Goal: Task Accomplishment & Management: Manage account settings

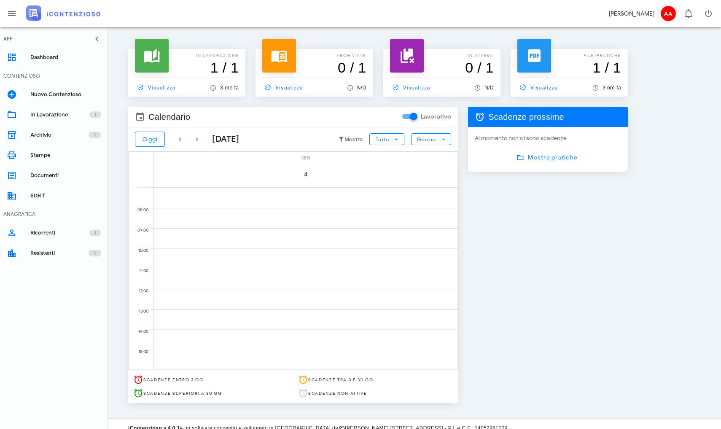
click at [557, 15] on span "AA" at bounding box center [667, 13] width 15 height 15
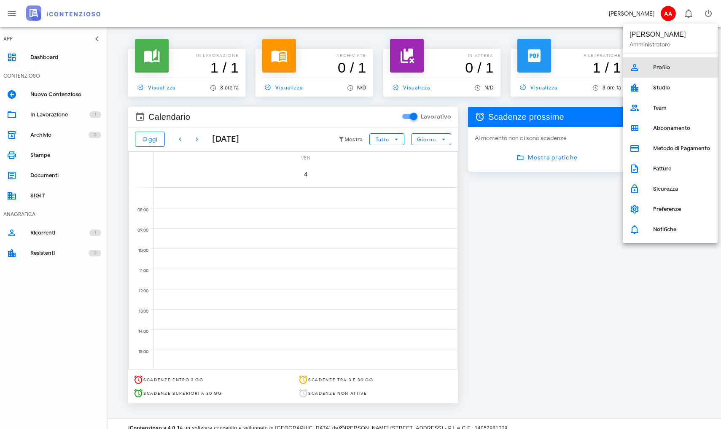
click at [557, 63] on div "Profilo" at bounding box center [682, 67] width 58 height 13
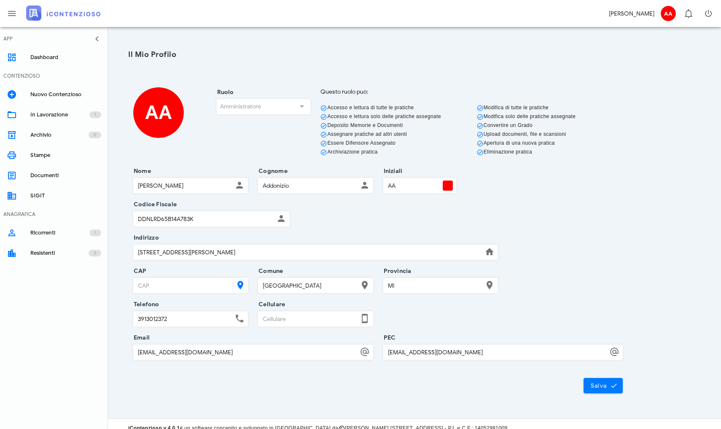
click at [300, 107] on div "Ruolo Amministratore" at bounding box center [264, 124] width 104 height 74
click at [413, 188] on input "AA" at bounding box center [412, 185] width 58 height 14
click at [668, 15] on span "AA" at bounding box center [667, 13] width 15 height 15
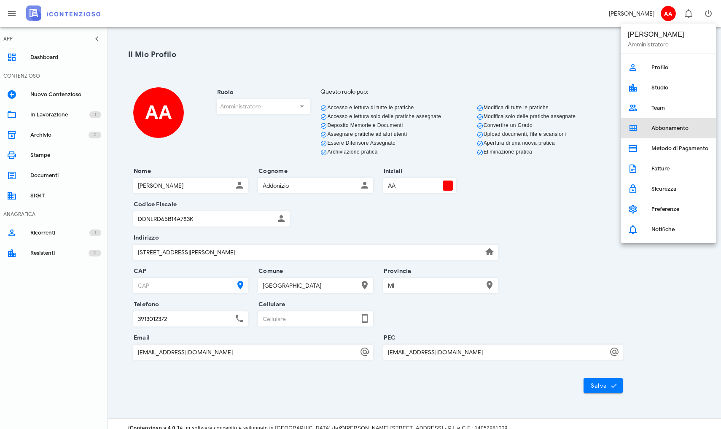
click at [646, 125] on link "Abbonamento" at bounding box center [668, 128] width 95 height 20
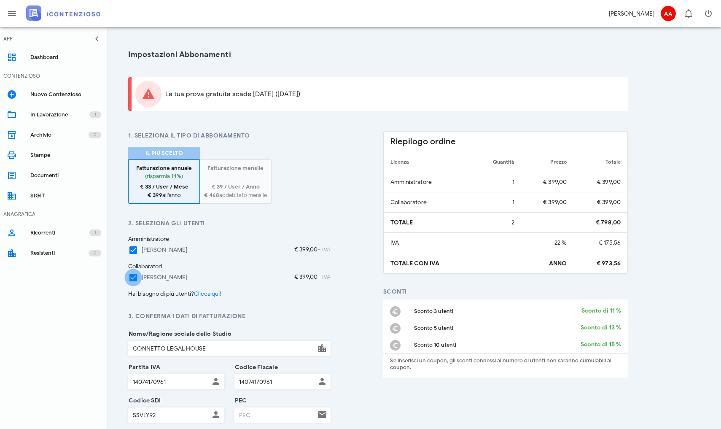
click at [133, 276] on div at bounding box center [133, 277] width 14 height 14
checkbox input "false"
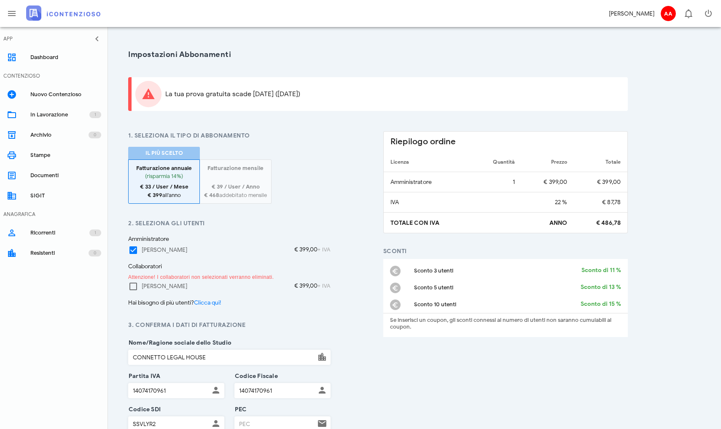
click at [280, 132] on h4 "1. Seleziona il tipo di abbonamento" at bounding box center [229, 135] width 202 height 9
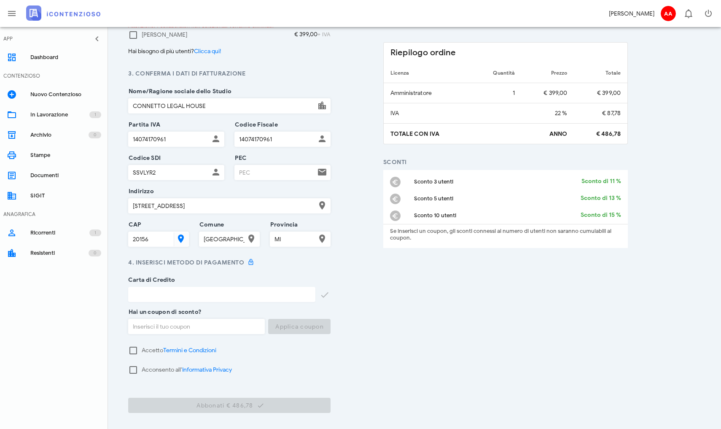
scroll to position [260, 0]
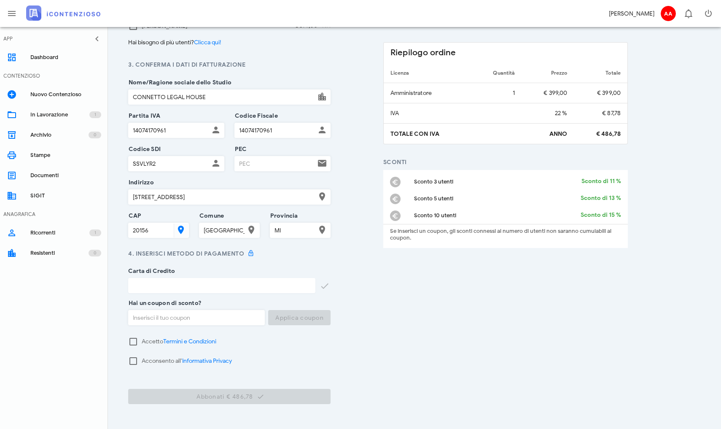
click at [255, 165] on input "PEC" at bounding box center [275, 163] width 80 height 14
type input "[EMAIL_ADDRESS][DOMAIN_NAME]"
click at [351, 208] on div "1. Seleziona il tipo di abbonamento Il più scelto Fatturazione annuale (risparm…" at bounding box center [377, 144] width 509 height 546
click at [417, 283] on div "Riepilogo ordine Licenza Quantità Prezzo Totale Amministratore 1 € 399,00 € 399…" at bounding box center [505, 144] width 255 height 546
click at [407, 301] on div "Riepilogo ordine Licenza Quantità Prezzo Totale Amministratore 1 € 399,00 € 399…" at bounding box center [505, 144] width 255 height 546
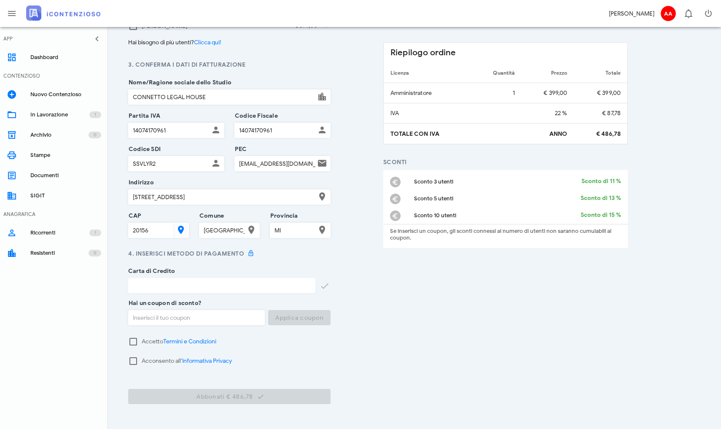
click at [365, 204] on div "1. Seleziona il tipo di abbonamento Il più scelto Fatturazione annuale (risparm…" at bounding box center [377, 144] width 509 height 546
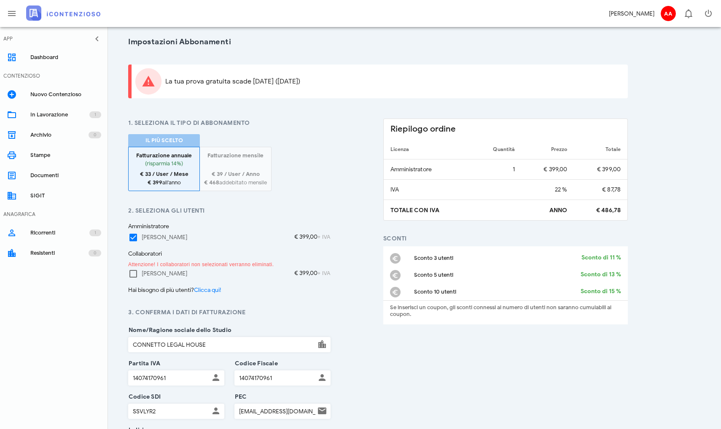
scroll to position [8, 0]
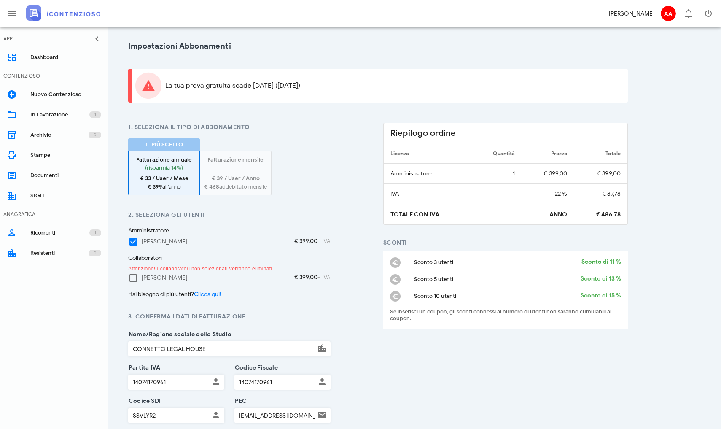
click at [238, 176] on strong "€ 39 / User / Anno" at bounding box center [236, 177] width 48 height 7
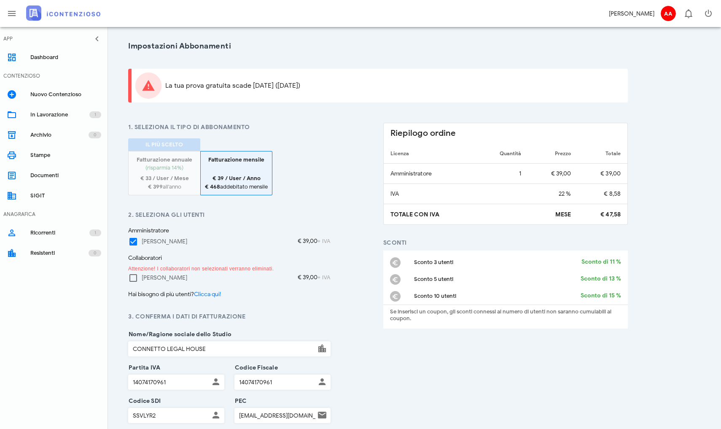
click at [306, 161] on div "Il più scelto Fatturazione annuale (risparmia 14%) € 33 / User / Mese € 399 all…" at bounding box center [229, 166] width 202 height 57
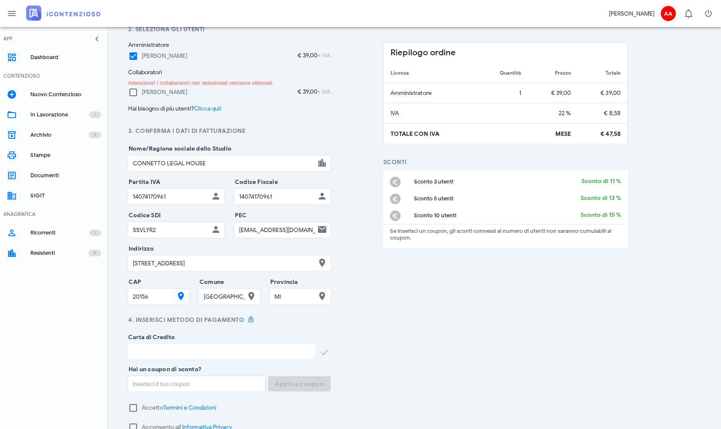
scroll to position [244, 0]
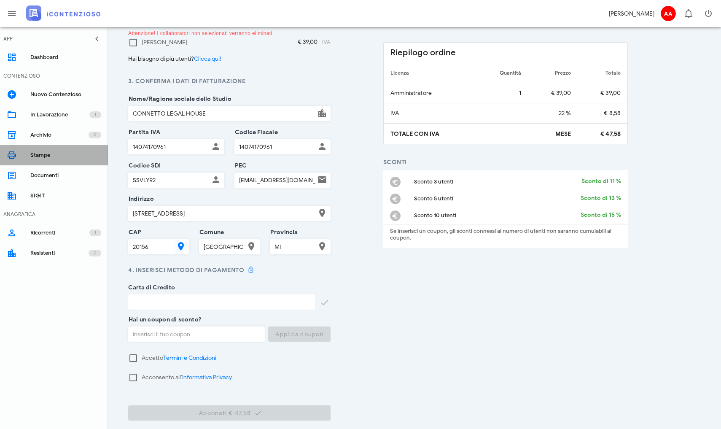
click at [34, 156] on div "Stampe" at bounding box center [65, 155] width 71 height 7
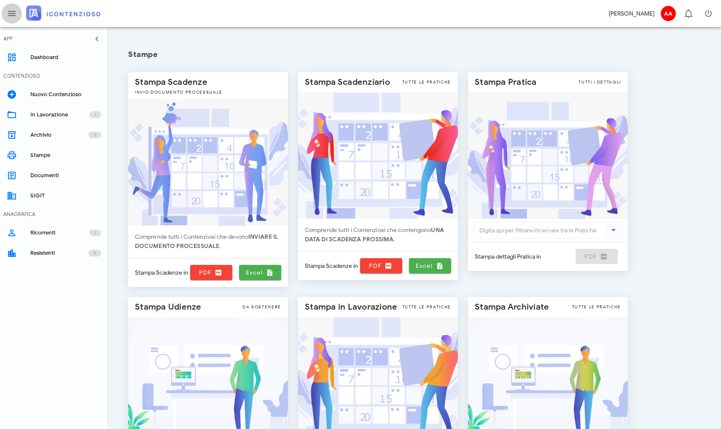
click at [11, 14] on icon "button" at bounding box center [12, 13] width 10 height 10
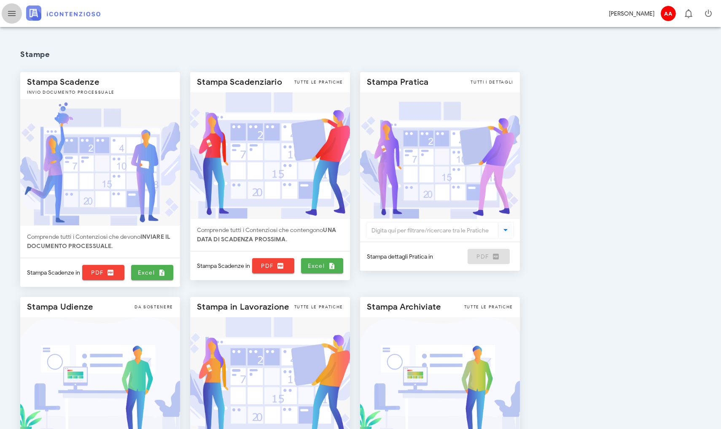
click at [13, 15] on icon "button" at bounding box center [12, 13] width 10 height 10
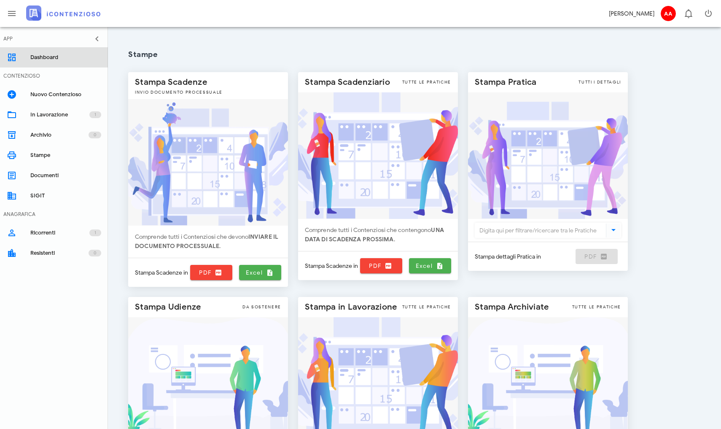
click at [41, 56] on div "Dashboard" at bounding box center [65, 57] width 71 height 7
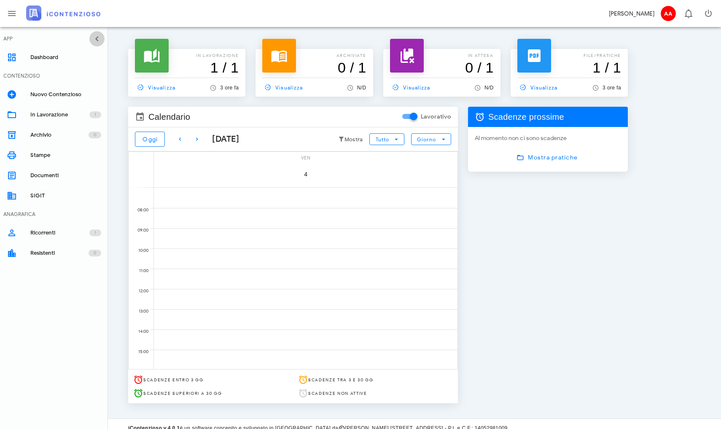
click at [101, 38] on icon "button" at bounding box center [97, 39] width 10 height 10
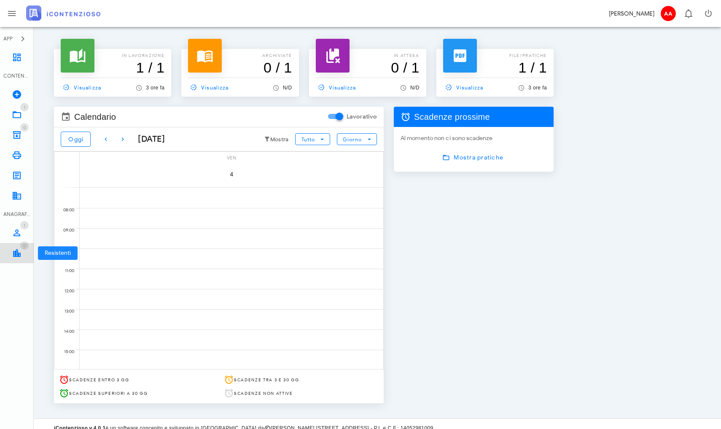
click at [19, 252] on icon at bounding box center [17, 253] width 10 height 10
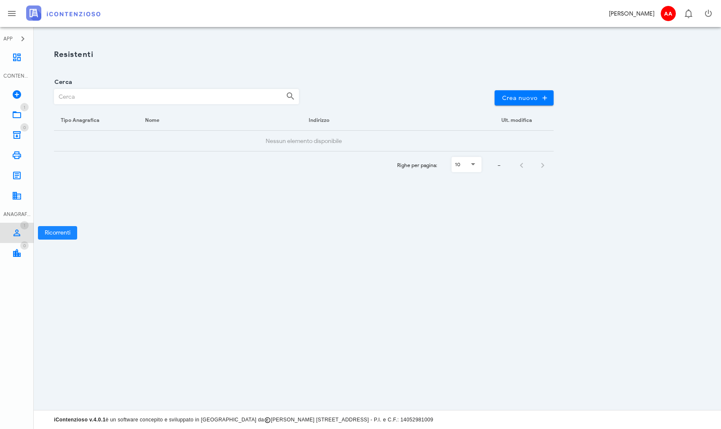
click at [18, 224] on link "1 Ricorrenti 1" at bounding box center [17, 232] width 34 height 20
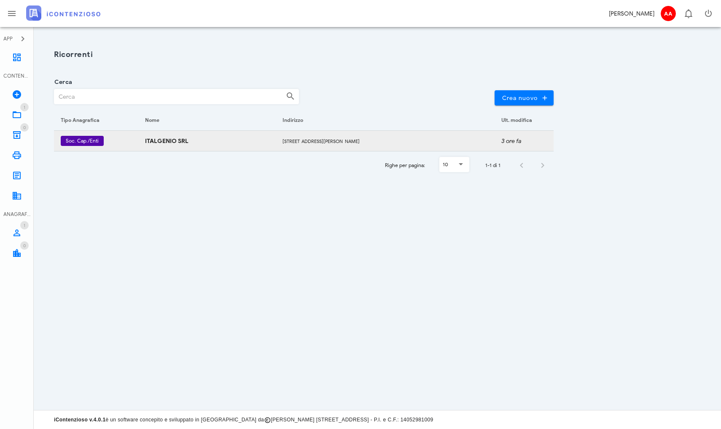
click at [143, 144] on td "ITALGENIO SRL" at bounding box center [206, 141] width 137 height 20
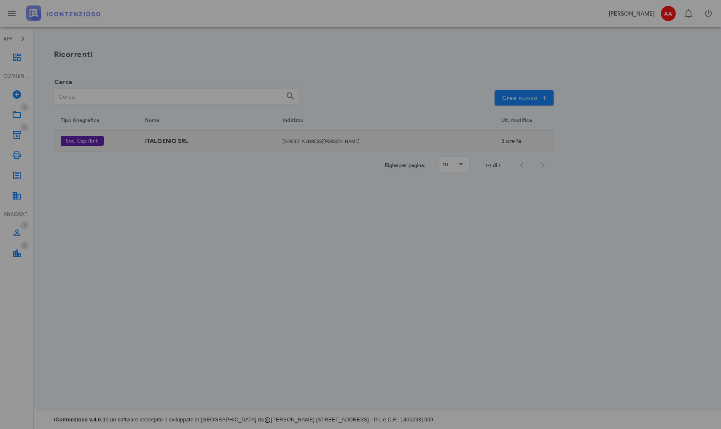
type input "Società di capitali ed enti equiparati"
type input "59100"
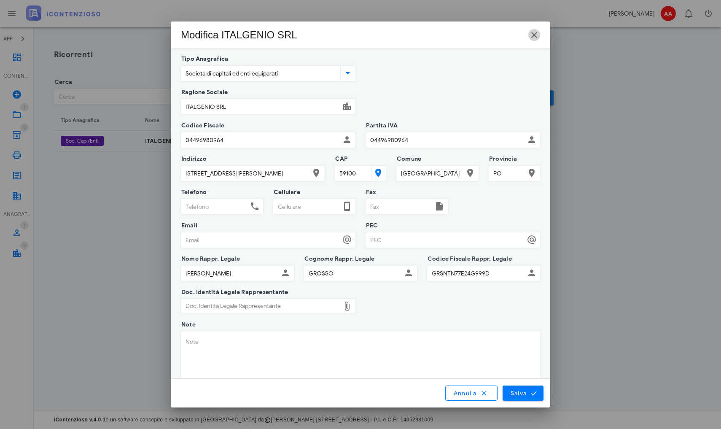
click at [535, 32] on icon "button" at bounding box center [534, 35] width 10 height 10
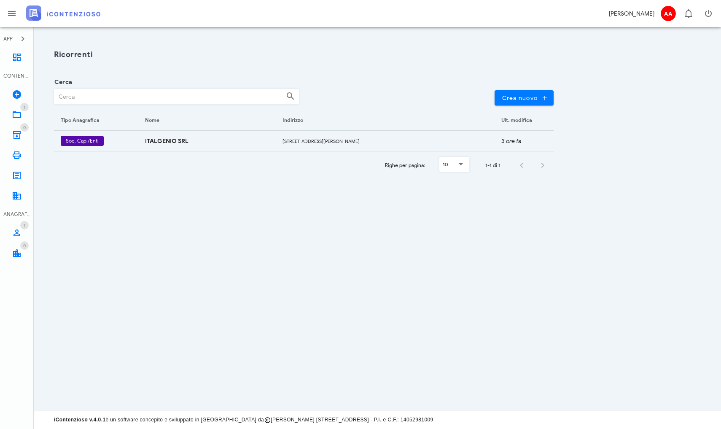
click at [43, 10] on img at bounding box center [63, 12] width 74 height 15
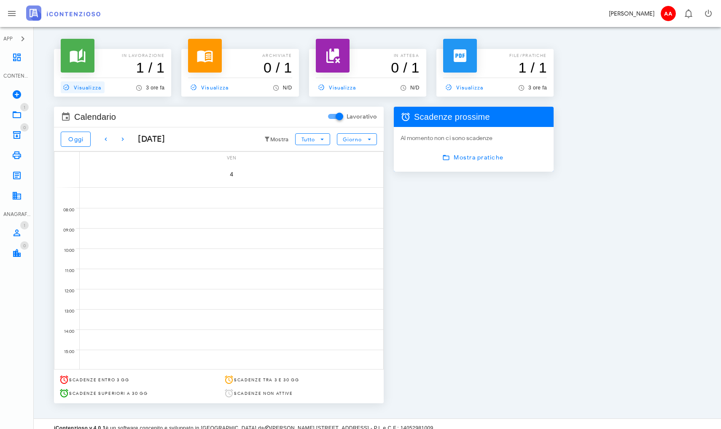
click at [83, 86] on span "Visualizza" at bounding box center [81, 87] width 40 height 8
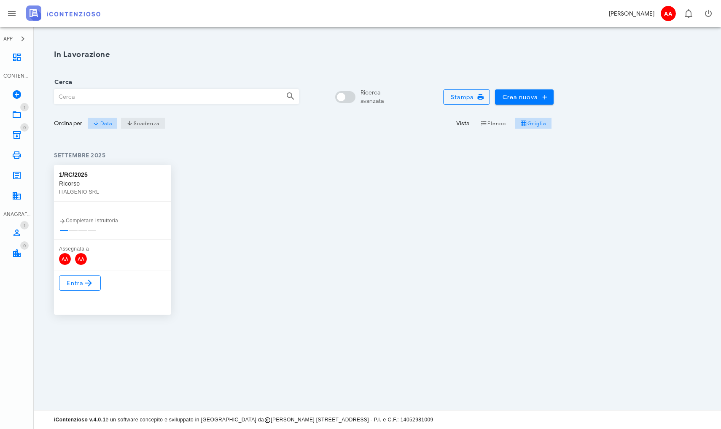
click at [148, 123] on span "Scadenza" at bounding box center [142, 123] width 33 height 7
click at [72, 284] on span "Entra" at bounding box center [79, 283] width 27 height 10
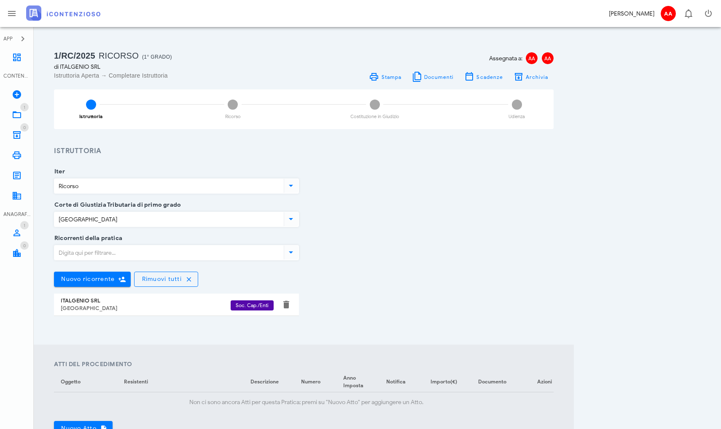
click at [292, 252] on icon at bounding box center [291, 252] width 10 height 10
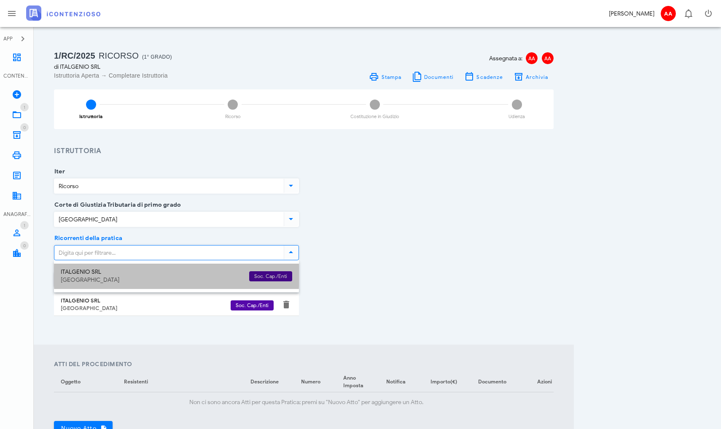
click at [130, 281] on div "Prato" at bounding box center [152, 279] width 182 height 7
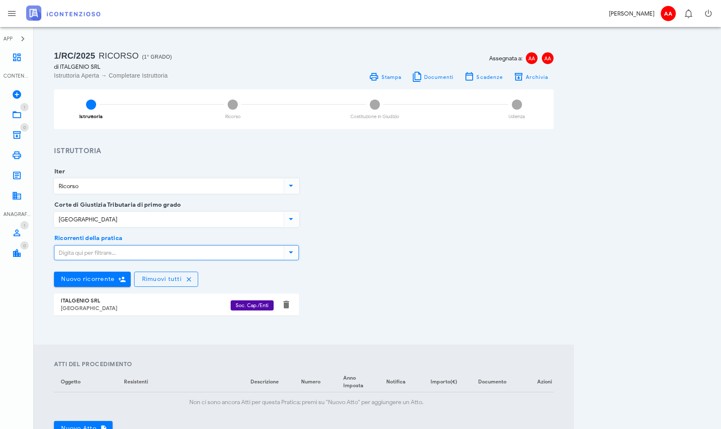
click at [104, 303] on div "ITALGENIO SRL Prato" at bounding box center [146, 304] width 170 height 21
click at [402, 254] on div "Ricorrenti della pratica Nuovo ricorrente Rimuovi tutti ITALGENIO SRL Prato Soc…" at bounding box center [303, 283] width 509 height 91
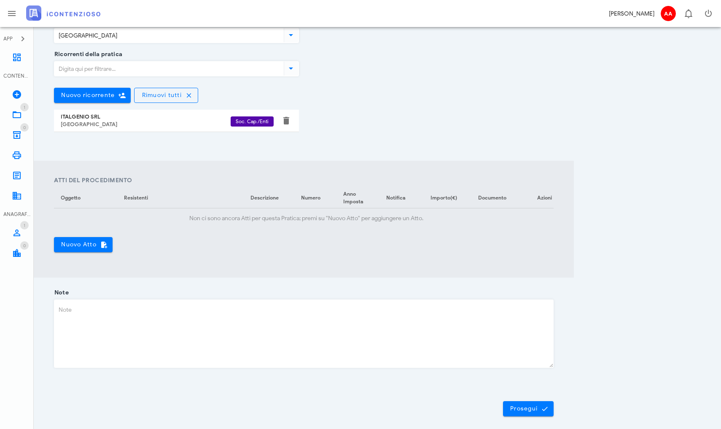
scroll to position [205, 0]
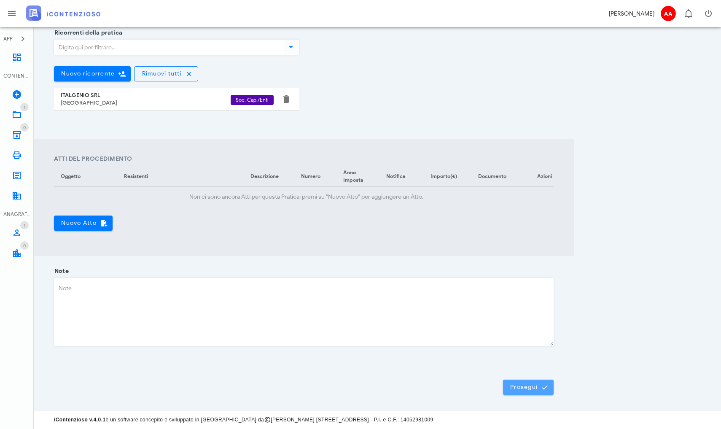
click at [523, 391] on button "Prosegui" at bounding box center [528, 386] width 51 height 15
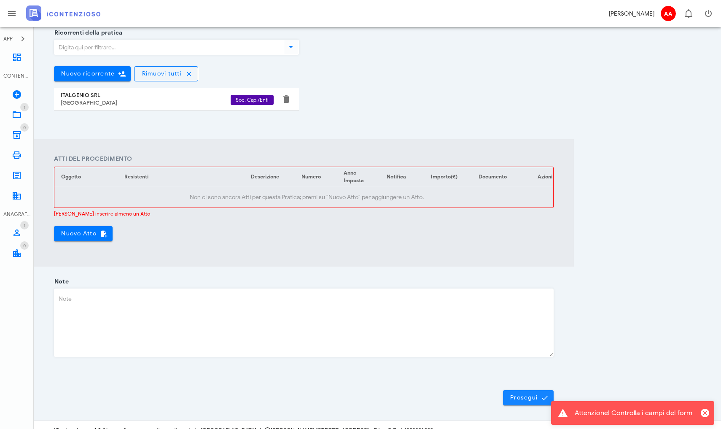
scroll to position [0, 0]
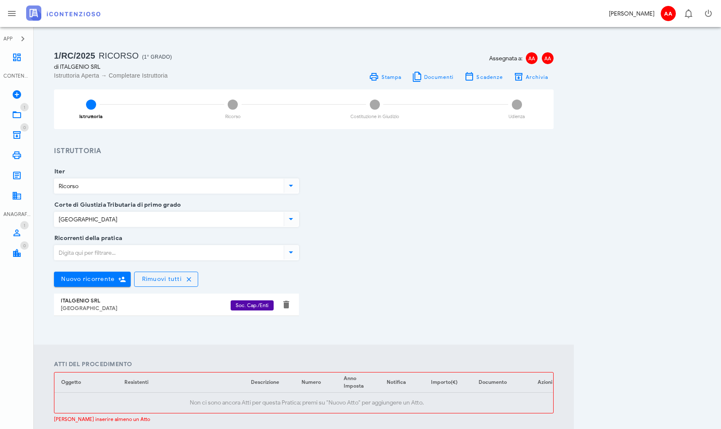
click at [423, 307] on div "Ricorrenti della pratica Nuovo ricorrente Rimuovi tutti ITALGENIO SRL Prato Soc…" at bounding box center [303, 283] width 509 height 91
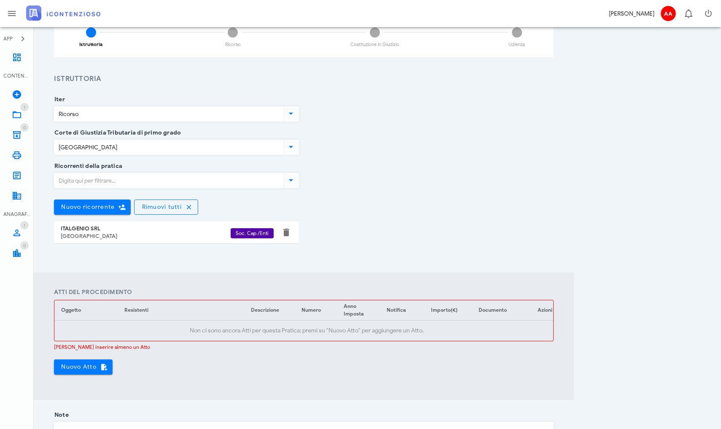
scroll to position [78, 0]
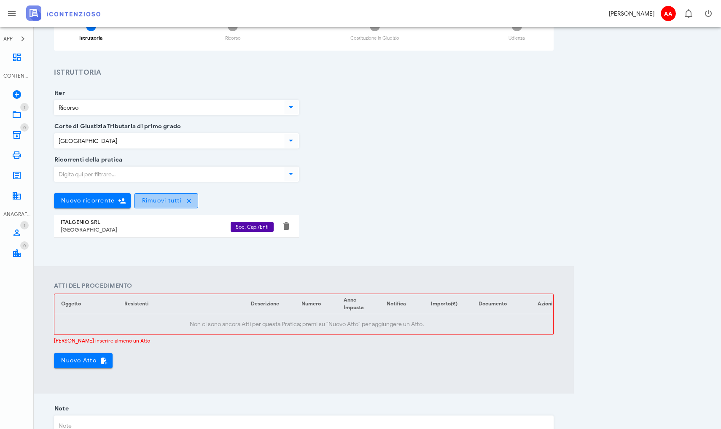
click at [188, 201] on icon "button" at bounding box center [189, 201] width 8 height 8
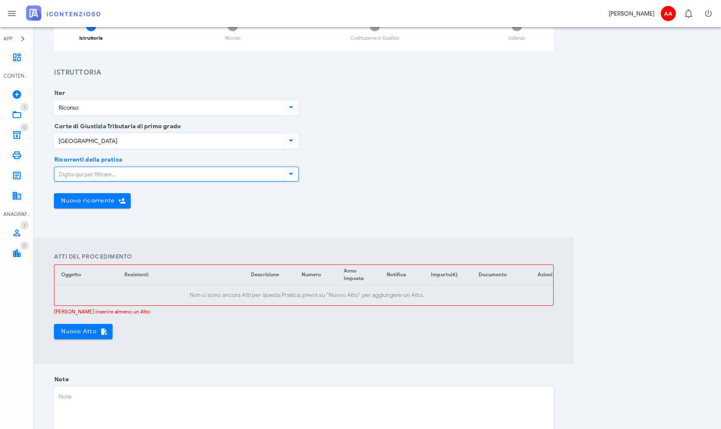
click at [153, 174] on input "Ricorrenti della pratica" at bounding box center [168, 174] width 228 height 14
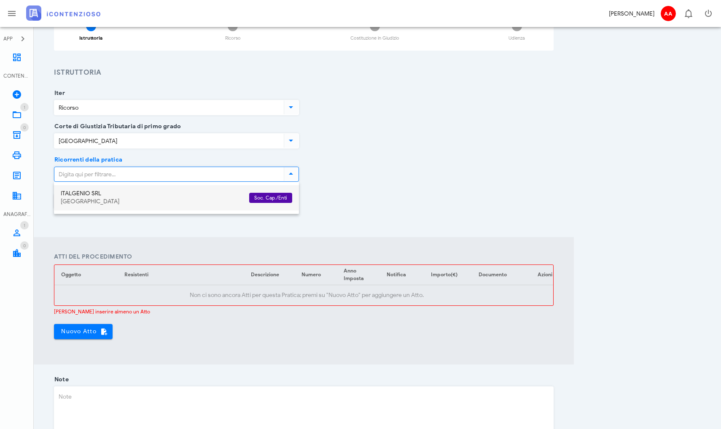
click at [129, 194] on div "ITALGENIO SRL" at bounding box center [152, 193] width 182 height 7
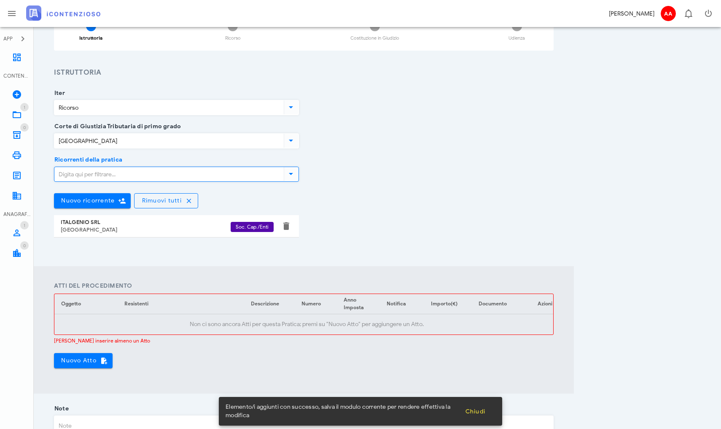
click at [394, 146] on div "Corte di Giustizia Tributaria di primo grado Prato" at bounding box center [303, 142] width 509 height 33
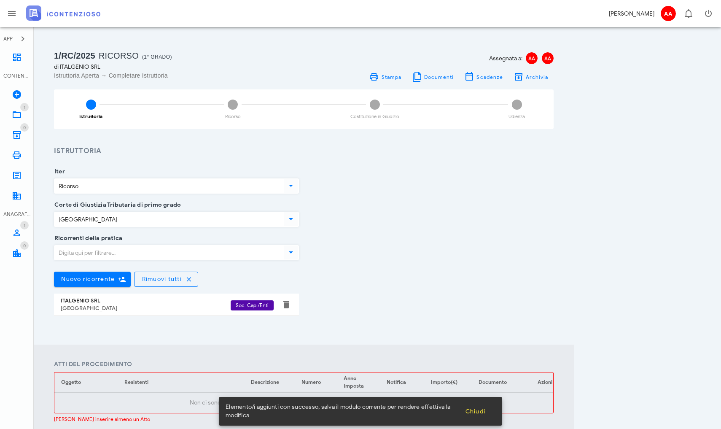
scroll to position [0, 0]
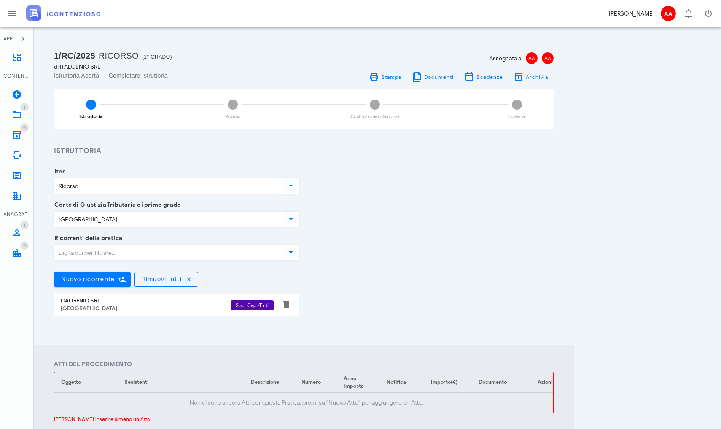
click at [231, 111] on div "2 Ricorso" at bounding box center [233, 109] width 74 height 40
click at [124, 145] on div "1/RC/2025 Ricorso (1° Grado) di ITALGENIO SRL Istruttoria Aperta → Completare I…" at bounding box center [303, 329] width 499 height 561
click at [16, 171] on icon at bounding box center [17, 175] width 10 height 10
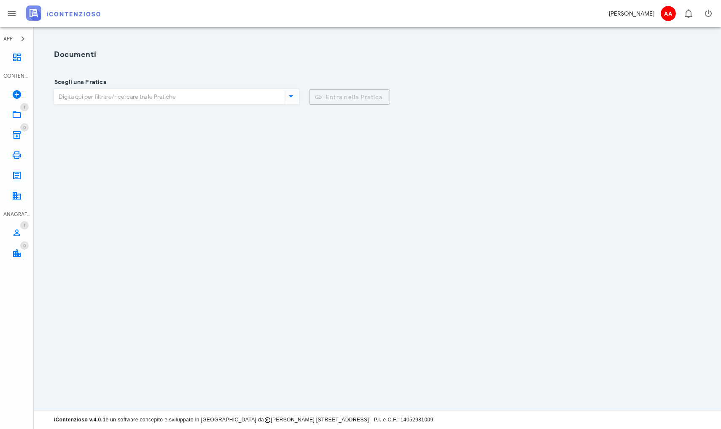
click at [291, 98] on icon at bounding box center [291, 96] width 10 height 10
click at [22, 39] on icon "button" at bounding box center [23, 39] width 10 height 10
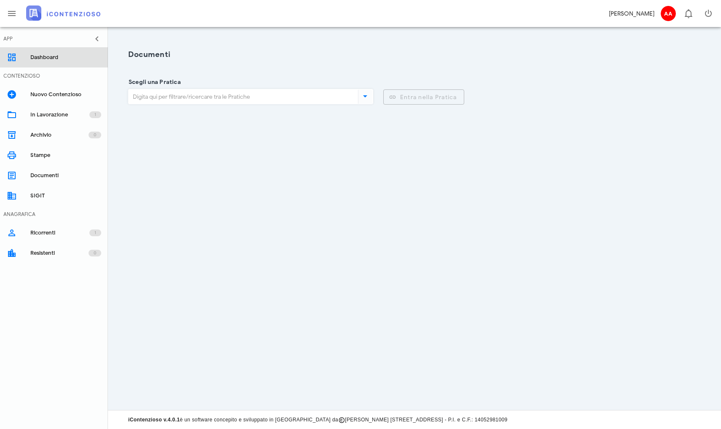
click at [48, 54] on div "Dashboard" at bounding box center [65, 57] width 71 height 7
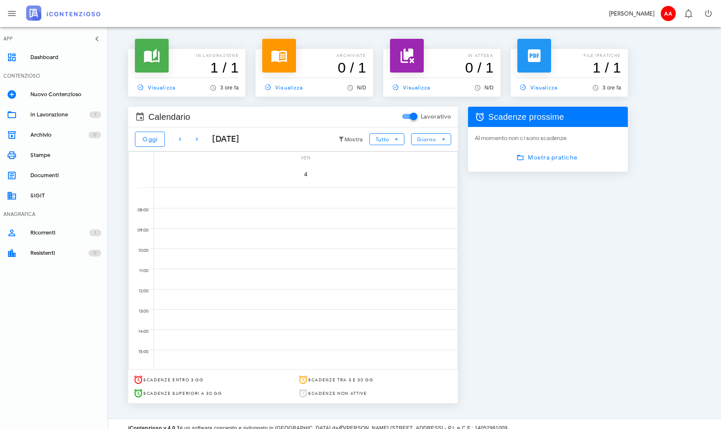
click at [274, 62] on icon at bounding box center [279, 55] width 17 height 17
click at [156, 61] on icon at bounding box center [151, 55] width 17 height 17
click at [535, 120] on span "Scadenze prossime" at bounding box center [526, 116] width 76 height 13
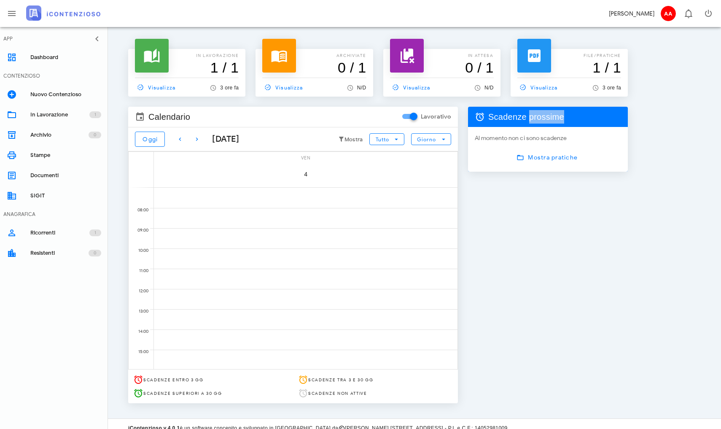
click at [535, 62] on icon at bounding box center [533, 55] width 17 height 17
click at [525, 364] on div "Scadenze prossime Al momento non ci sono scadenze Mostra pratiche" at bounding box center [548, 255] width 170 height 306
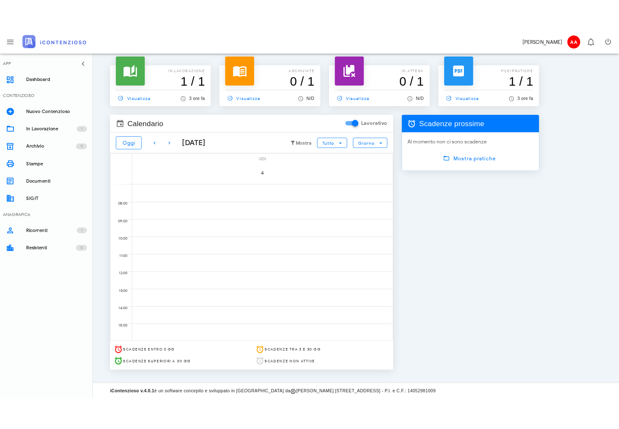
scroll to position [8, 0]
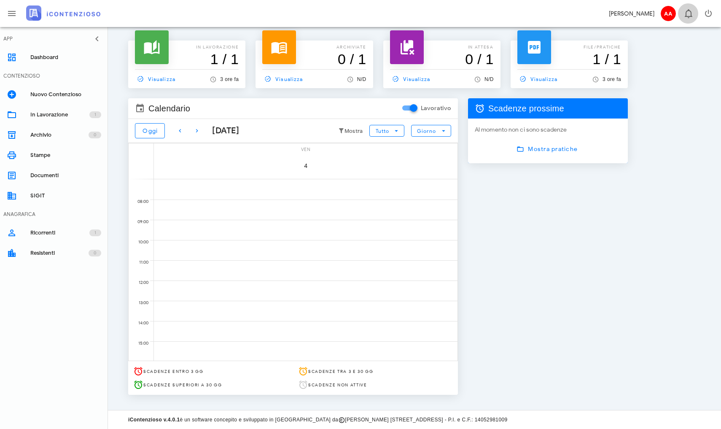
click at [684, 15] on icon "button" at bounding box center [688, 13] width 10 height 10
click at [515, 115] on div "Scadenze prossime" at bounding box center [548, 108] width 160 height 20
click at [533, 149] on span "Mostra pratiche" at bounding box center [547, 149] width 59 height 8
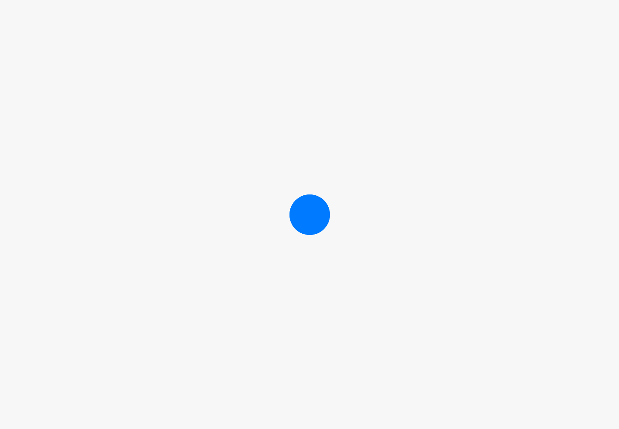
click at [130, 43] on div at bounding box center [309, 214] width 619 height 429
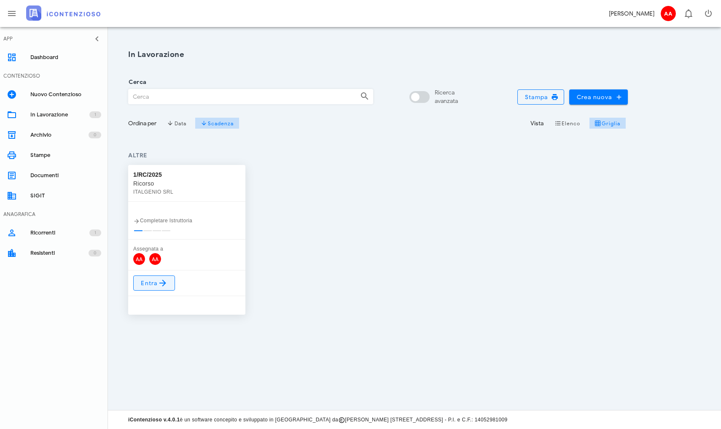
click at [153, 280] on span "Entra" at bounding box center [153, 283] width 27 height 10
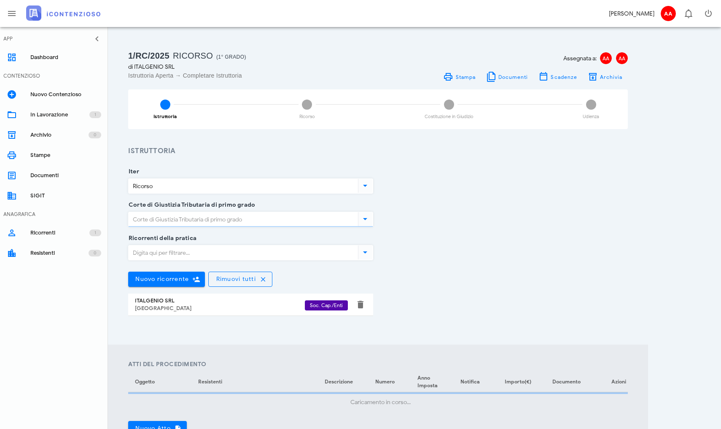
type input "Prato"
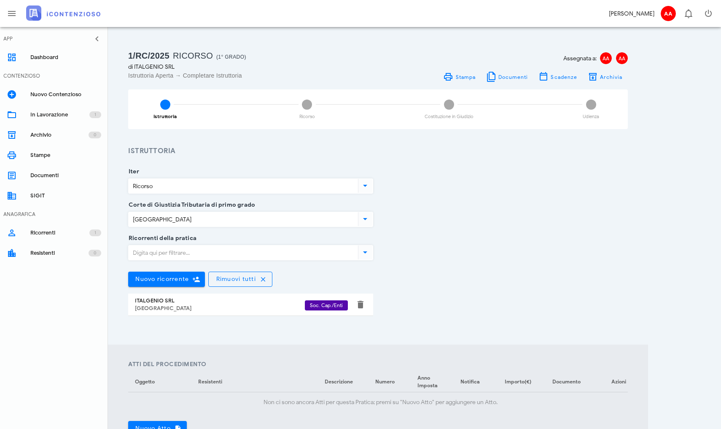
click at [223, 150] on h3 "Istruttoria" at bounding box center [377, 151] width 499 height 11
click at [620, 59] on span "AA" at bounding box center [622, 58] width 12 height 12
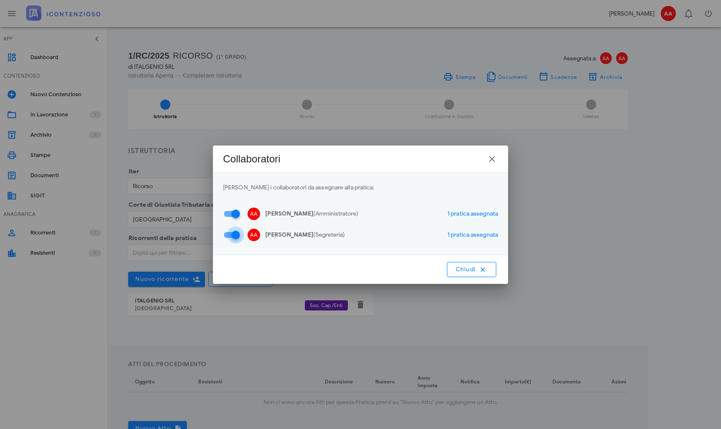
click at [236, 237] on div at bounding box center [235, 235] width 14 height 14
checkbox input "false"
click at [473, 269] on span "Chiudi" at bounding box center [471, 269] width 33 height 8
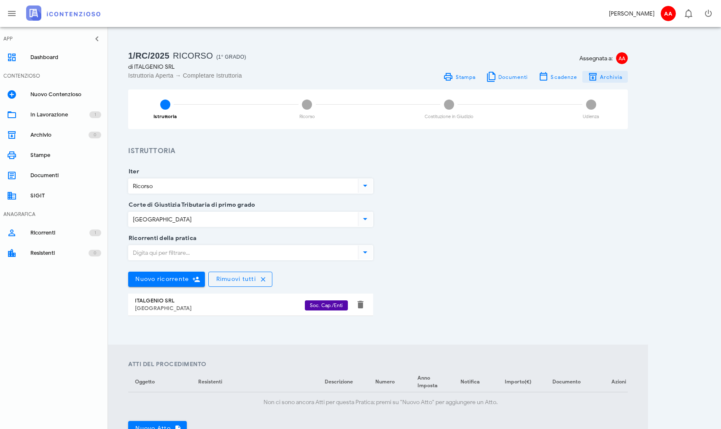
click at [596, 79] on icon "button" at bounding box center [592, 77] width 10 height 10
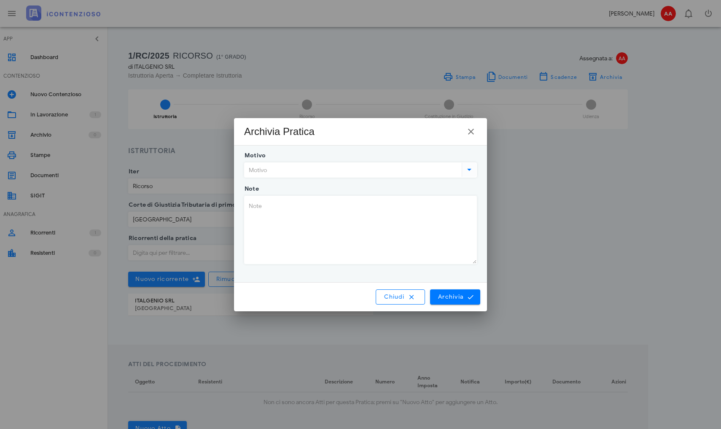
click at [402, 166] on input "Motivo" at bounding box center [351, 170] width 215 height 14
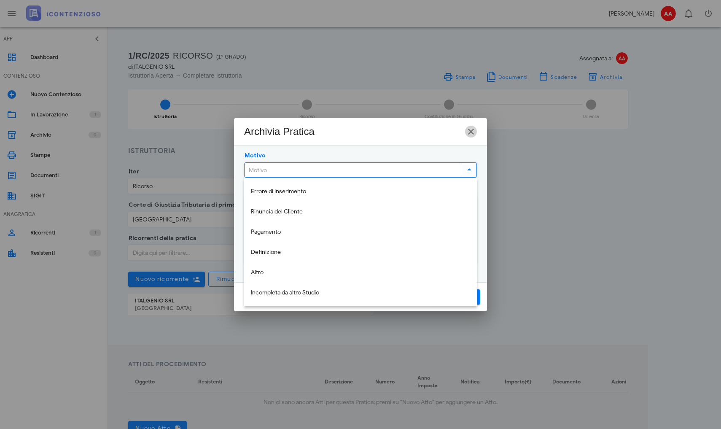
click at [472, 129] on icon "button" at bounding box center [471, 131] width 10 height 10
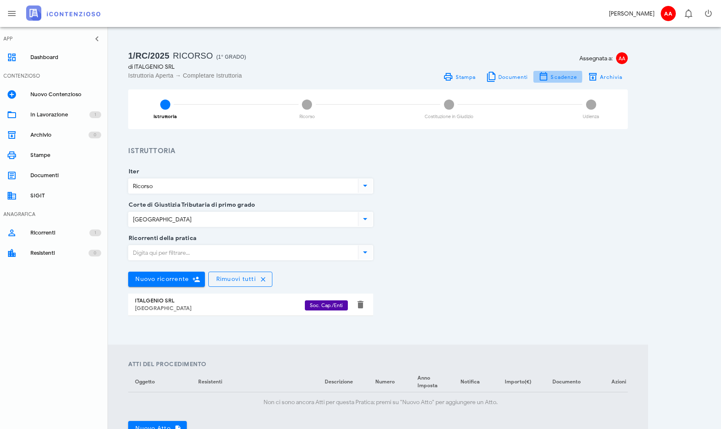
click at [557, 78] on span "Scadenze" at bounding box center [563, 77] width 27 height 6
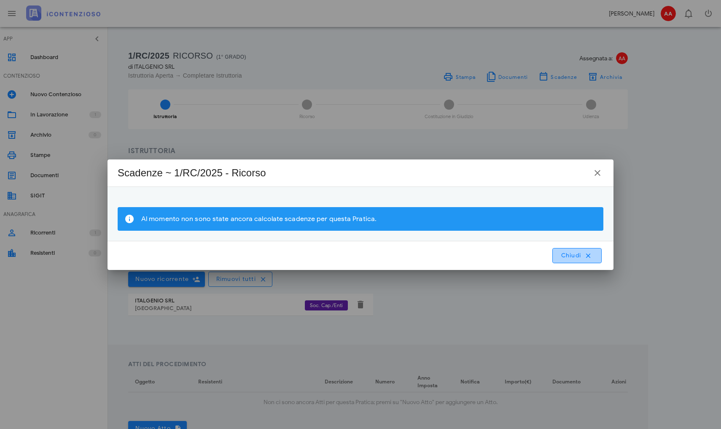
click at [571, 255] on span "Chiudi" at bounding box center [576, 256] width 33 height 8
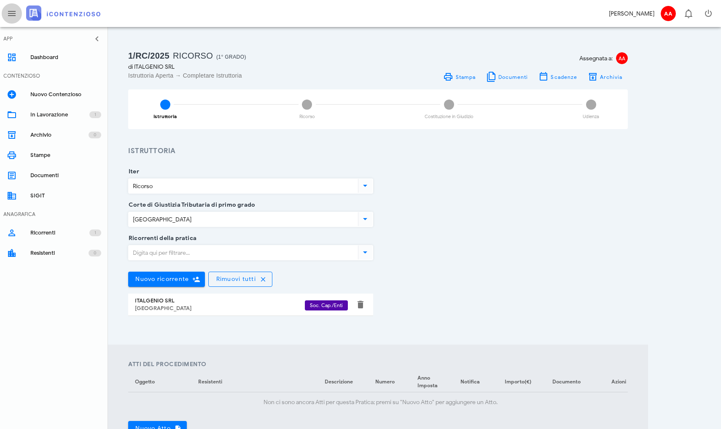
click at [12, 18] on icon "button" at bounding box center [12, 13] width 10 height 10
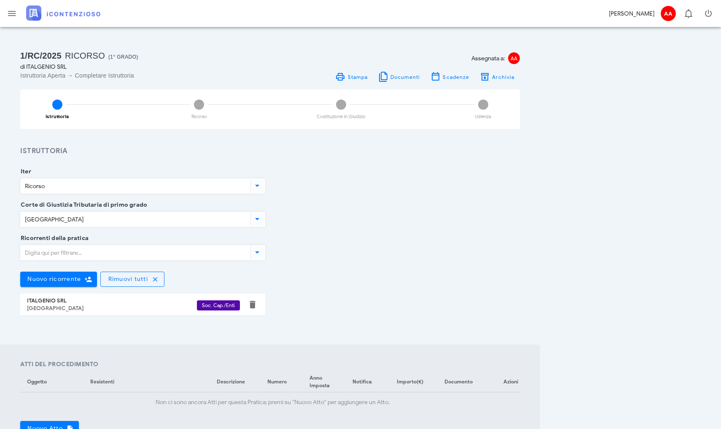
click at [86, 157] on section "Iter Ricorso Corte di Giustizia Tributaria di primo grado Prato Ricorrenti dell…" at bounding box center [270, 250] width 540 height 188
click at [100, 252] on input "Ricorrenti della pratica" at bounding box center [135, 252] width 228 height 14
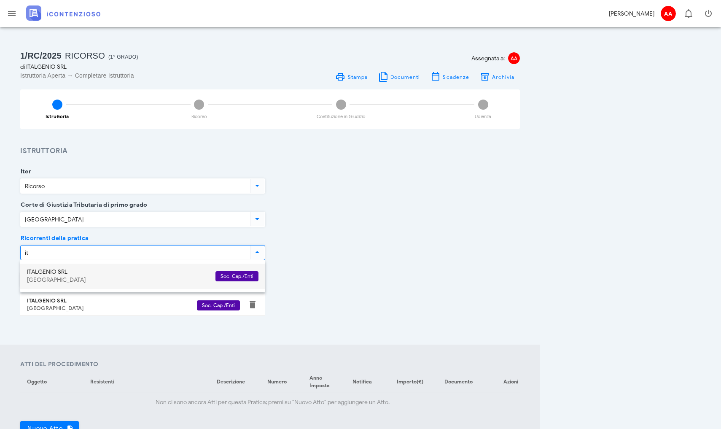
type input "ita"
click at [34, 279] on div "[GEOGRAPHIC_DATA]" at bounding box center [118, 279] width 182 height 7
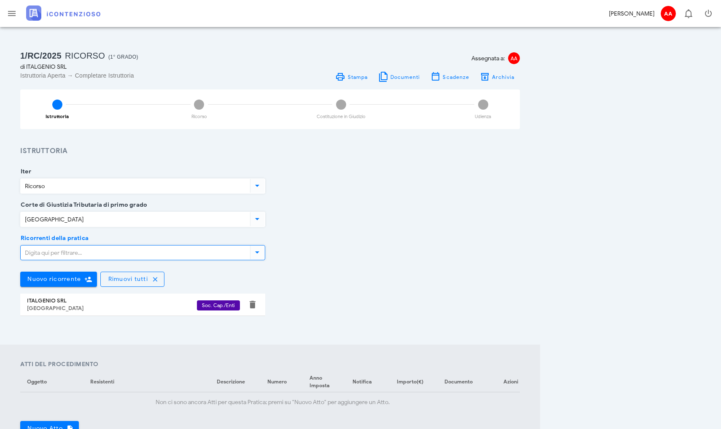
click at [43, 303] on div "ITALGENIO SRL" at bounding box center [112, 300] width 170 height 7
click at [219, 304] on span "Soc. Cap./Enti" at bounding box center [218, 305] width 33 height 10
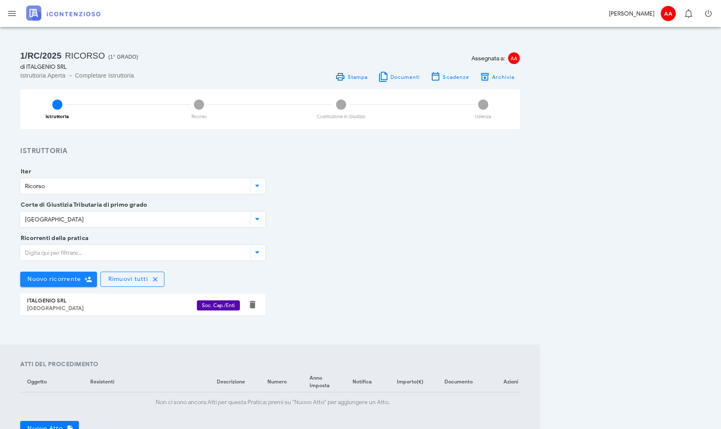
click at [84, 280] on icon "button" at bounding box center [88, 279] width 8 height 8
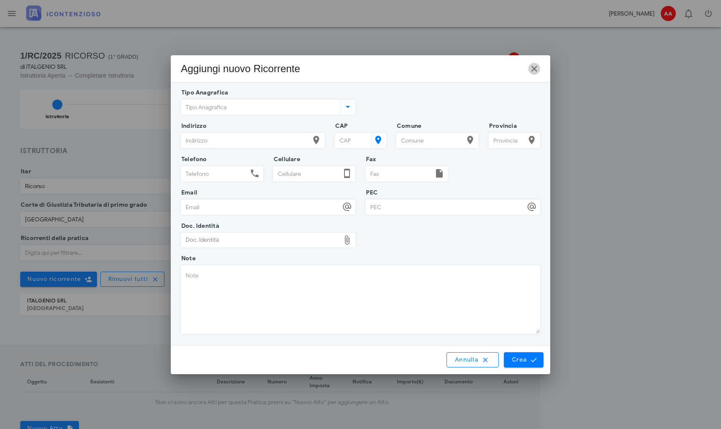
click at [532, 68] on icon "button" at bounding box center [534, 69] width 10 height 10
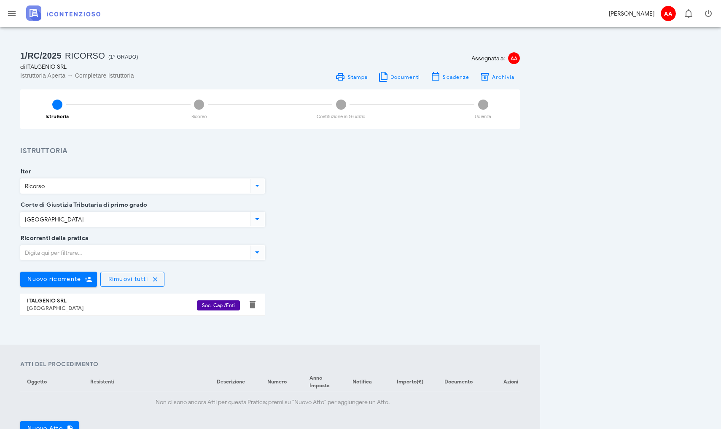
click at [42, 305] on div "[GEOGRAPHIC_DATA]" at bounding box center [112, 308] width 170 height 7
click at [40, 302] on div "ITALGENIO SRL" at bounding box center [112, 300] width 170 height 7
click at [44, 254] on input "Ricorrenti della pratica" at bounding box center [135, 252] width 228 height 14
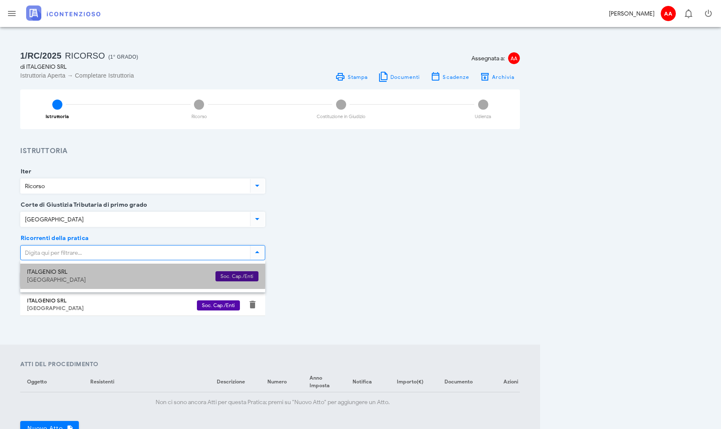
click at [230, 275] on span "Soc. Cap./Enti" at bounding box center [236, 276] width 33 height 10
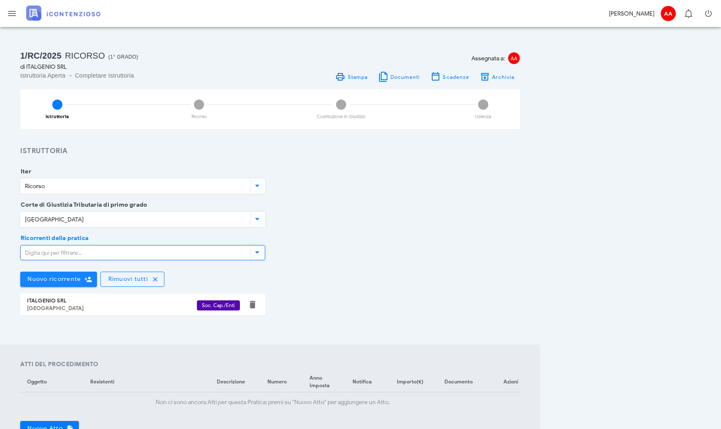
click at [62, 277] on span "Nuovo ricorrente" at bounding box center [54, 278] width 54 height 7
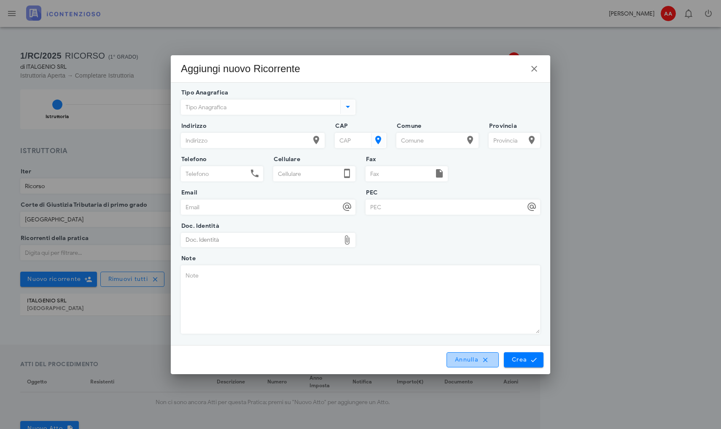
click at [472, 364] on button "Annulla" at bounding box center [472, 359] width 52 height 15
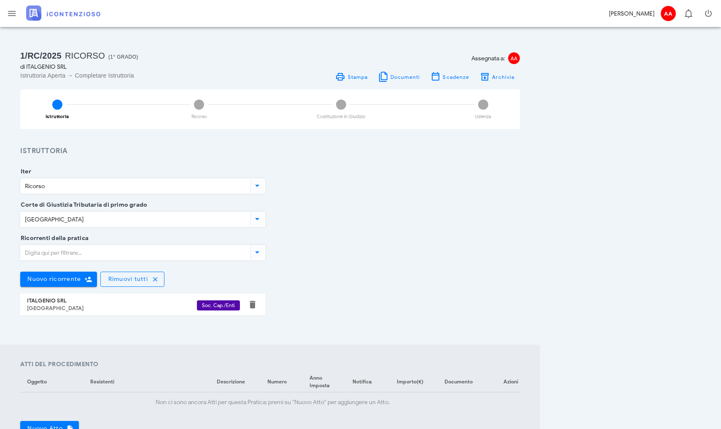
click at [257, 253] on icon at bounding box center [257, 252] width 10 height 10
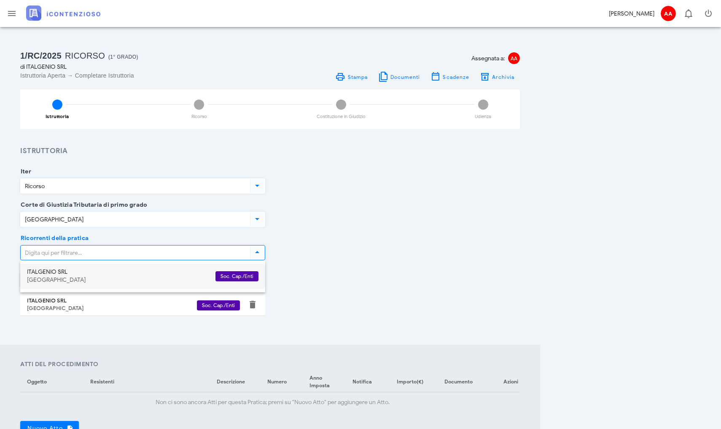
click at [52, 278] on div "[GEOGRAPHIC_DATA]" at bounding box center [118, 279] width 182 height 7
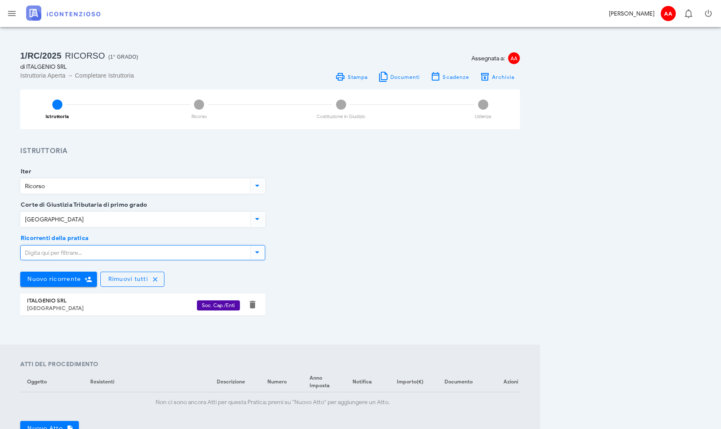
click at [431, 268] on div "Ricorrenti della pratica Nuovo ricorrente [GEOGRAPHIC_DATA] tutti [DEMOGRAPHIC_…" at bounding box center [269, 283] width 509 height 91
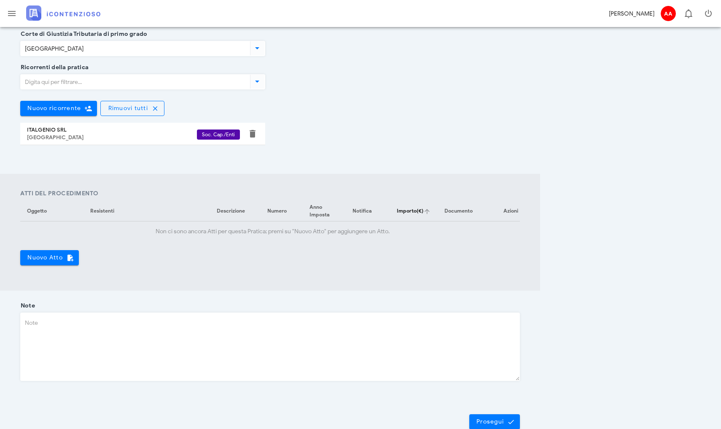
scroll to position [190, 0]
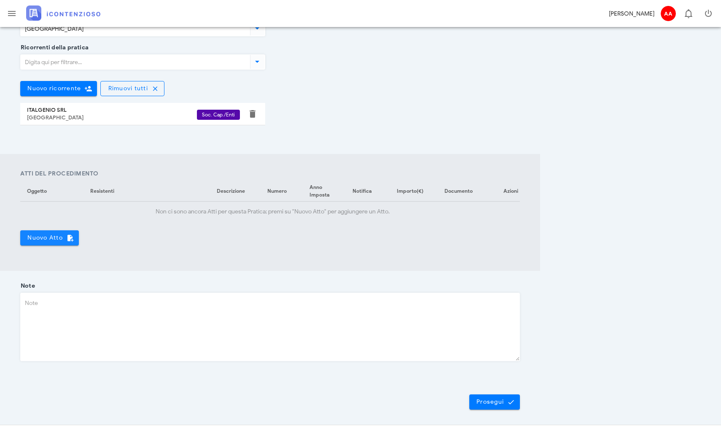
click at [60, 237] on span "Nuovo Atto" at bounding box center [49, 238] width 45 height 8
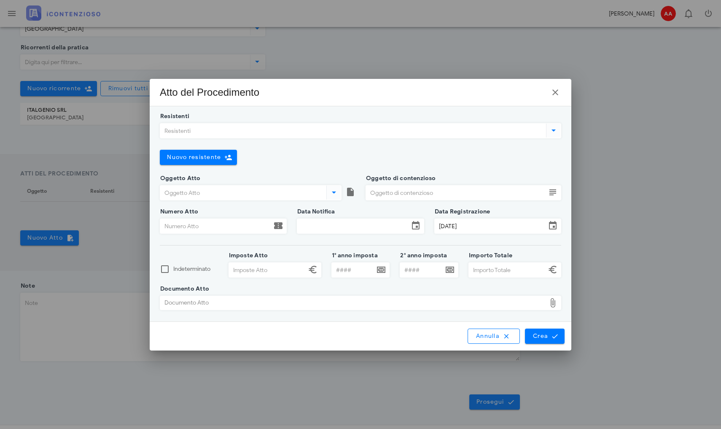
click at [551, 129] on icon at bounding box center [553, 130] width 10 height 10
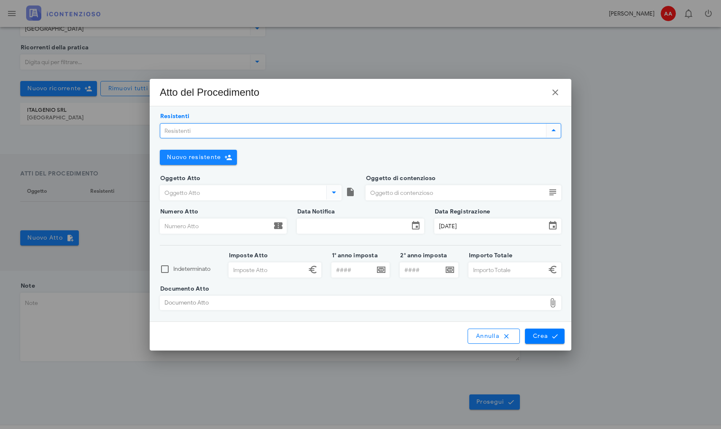
click at [208, 159] on span "Nuovo resistente" at bounding box center [193, 156] width 54 height 7
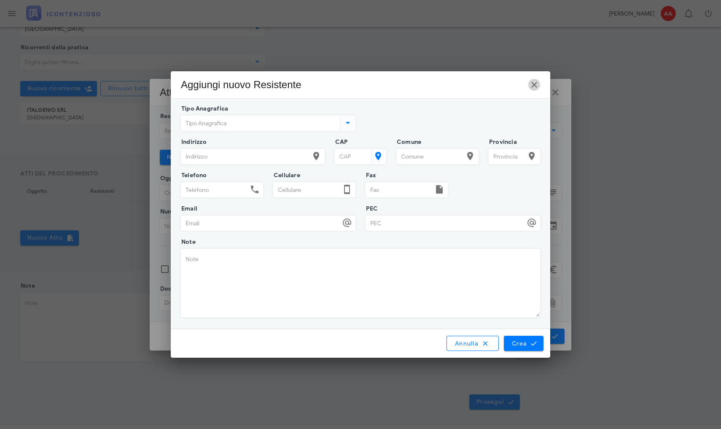
click at [536, 83] on icon "button" at bounding box center [534, 85] width 10 height 10
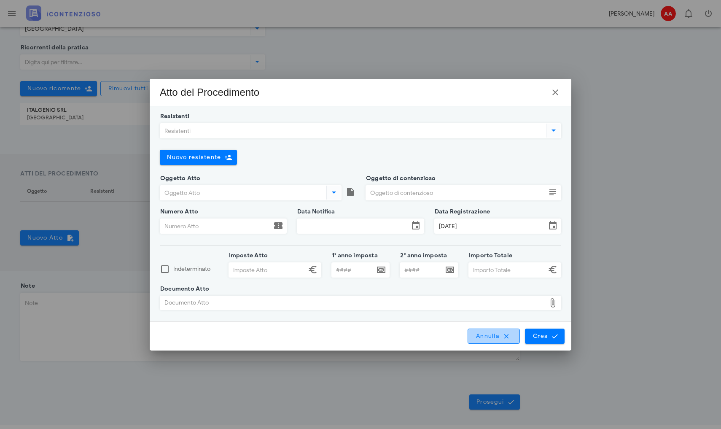
click at [489, 336] on span "Annulla" at bounding box center [493, 336] width 36 height 8
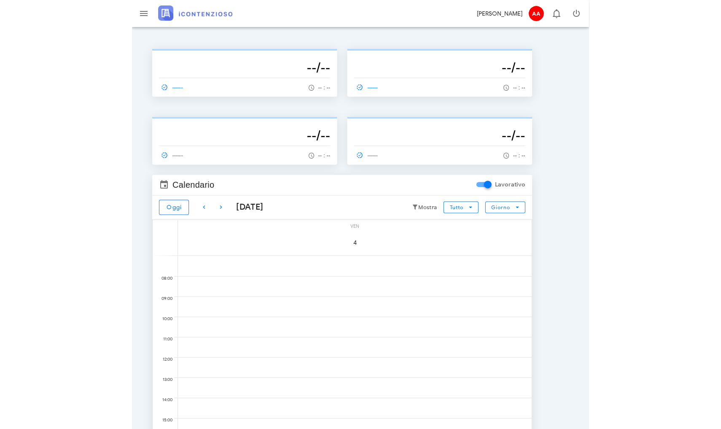
scroll to position [8, 0]
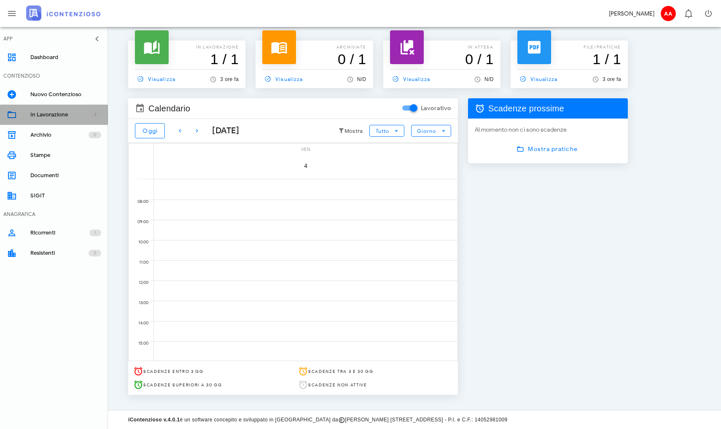
click at [40, 114] on div "In Lavorazione" at bounding box center [59, 114] width 59 height 7
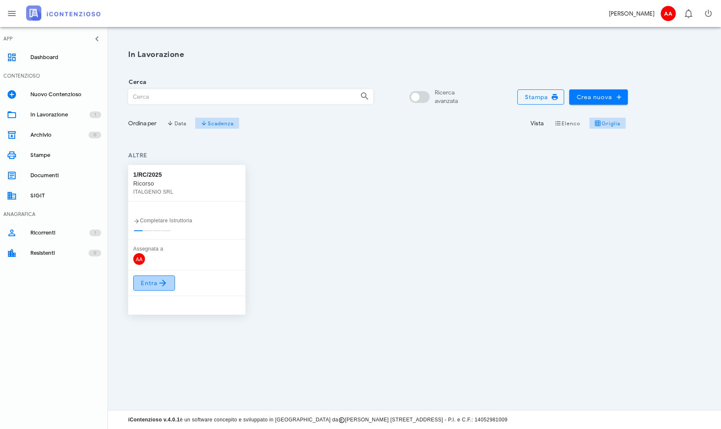
click at [155, 284] on span "Entra" at bounding box center [153, 283] width 27 height 10
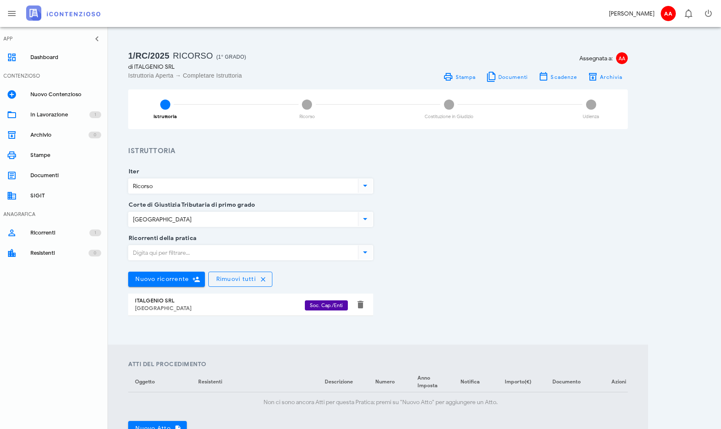
click at [220, 155] on h3 "Istruttoria" at bounding box center [377, 151] width 499 height 11
click at [214, 184] on input "Ricorso" at bounding box center [243, 186] width 228 height 14
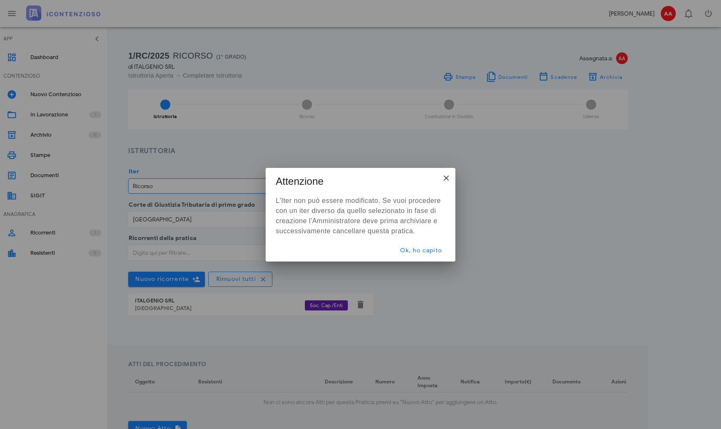
click at [447, 178] on div "×" at bounding box center [445, 177] width 7 height 7
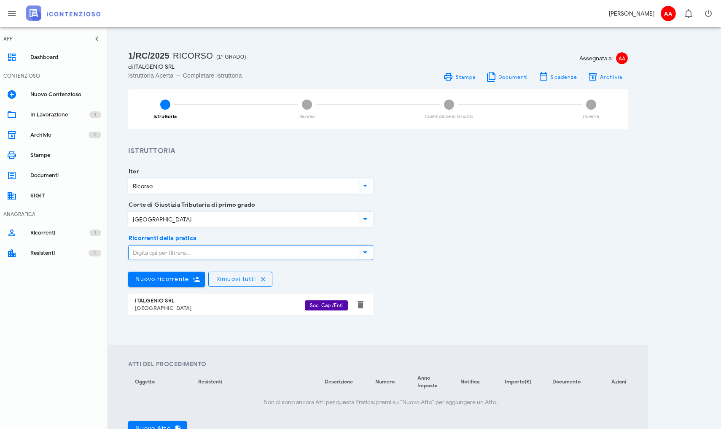
click at [240, 251] on input "Ricorrenti della pratica" at bounding box center [243, 252] width 228 height 14
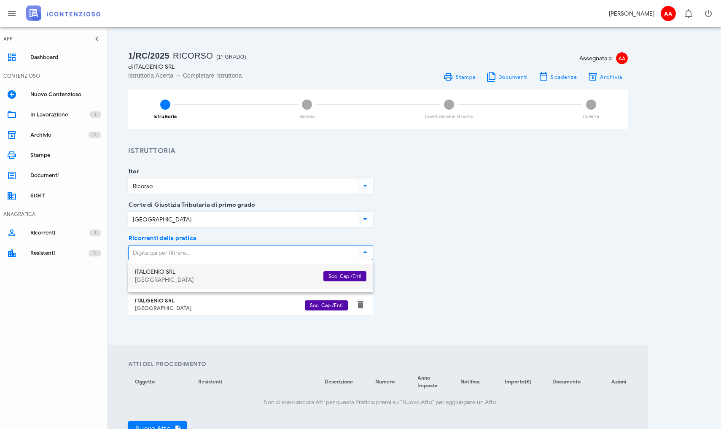
click at [151, 274] on div "ITALGENIO SRL" at bounding box center [226, 271] width 182 height 7
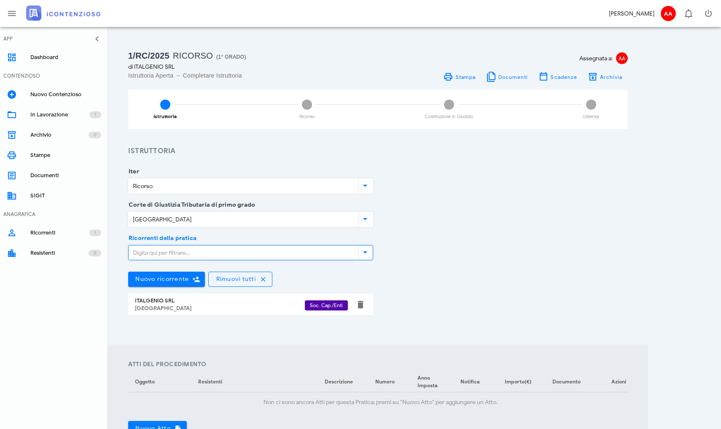
click at [469, 224] on div "Corte di Giustizia Tributaria di primo grado Prato" at bounding box center [377, 221] width 509 height 33
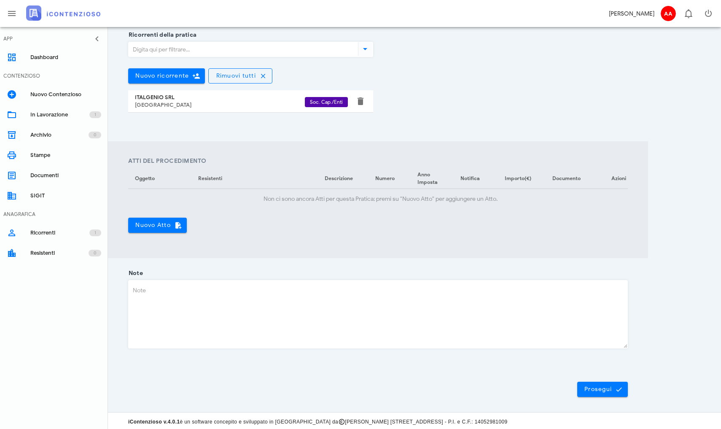
scroll to position [208, 0]
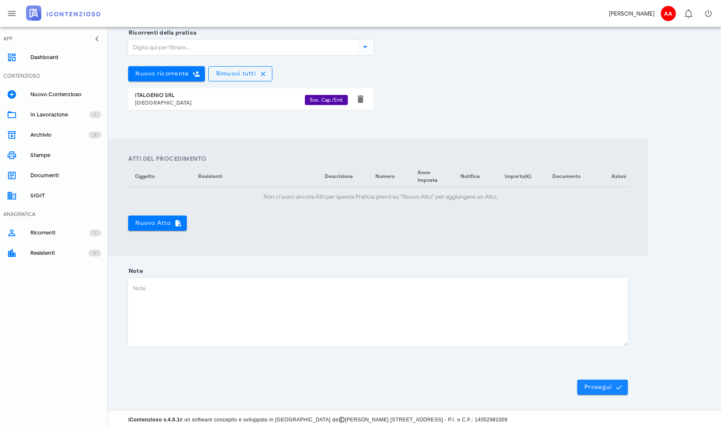
click at [598, 388] on button "Prosegui" at bounding box center [602, 386] width 51 height 15
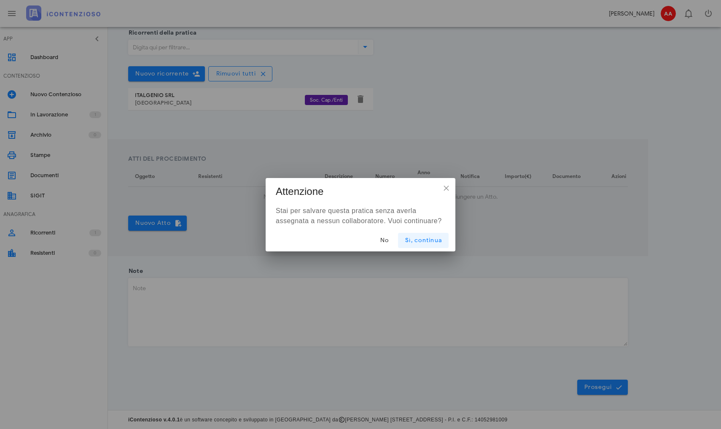
click at [429, 238] on span "Sì, continua" at bounding box center [423, 239] width 37 height 7
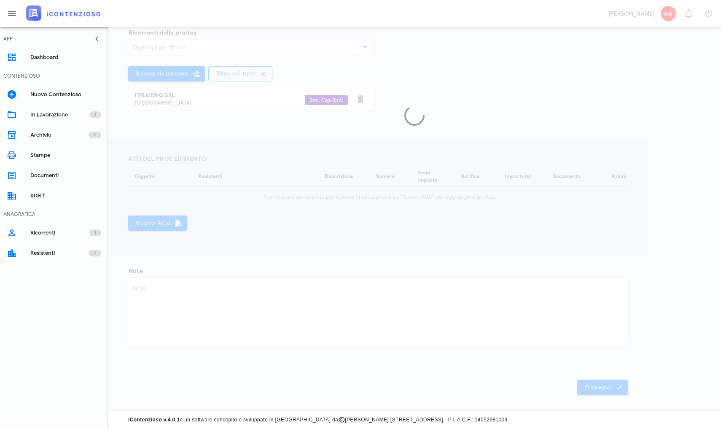
scroll to position [0, 0]
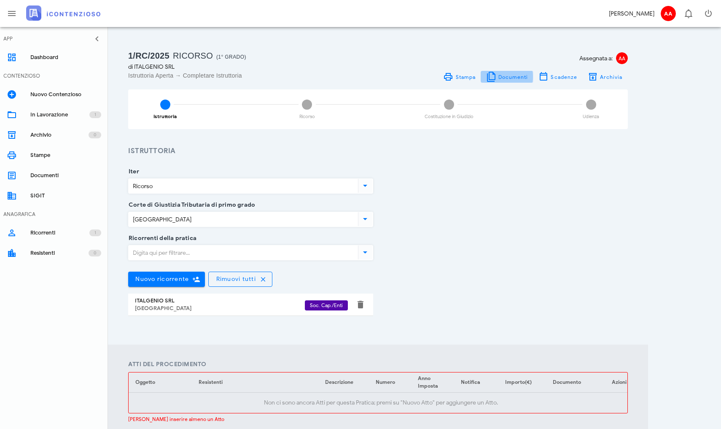
click at [503, 78] on span "Documenti" at bounding box center [513, 77] width 30 height 6
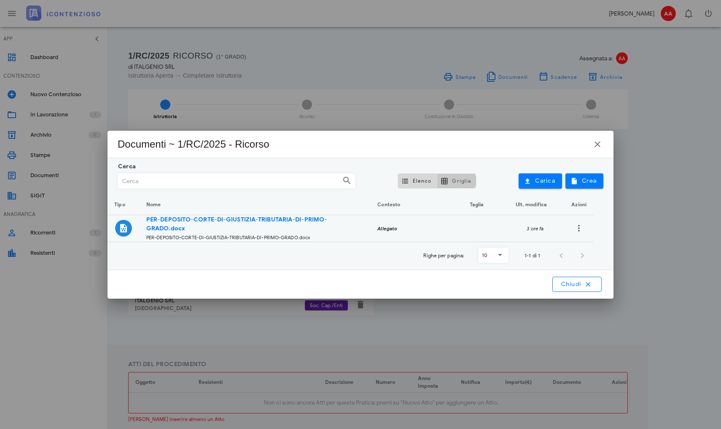
click at [452, 185] on button "Griglia" at bounding box center [456, 180] width 39 height 15
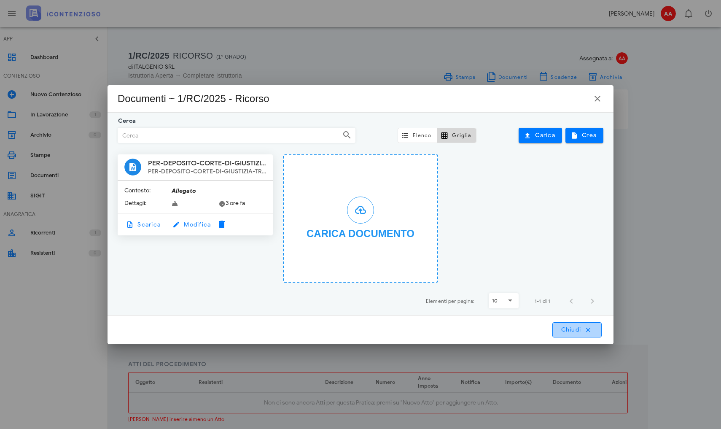
click at [578, 330] on span "Chiudi" at bounding box center [576, 330] width 33 height 8
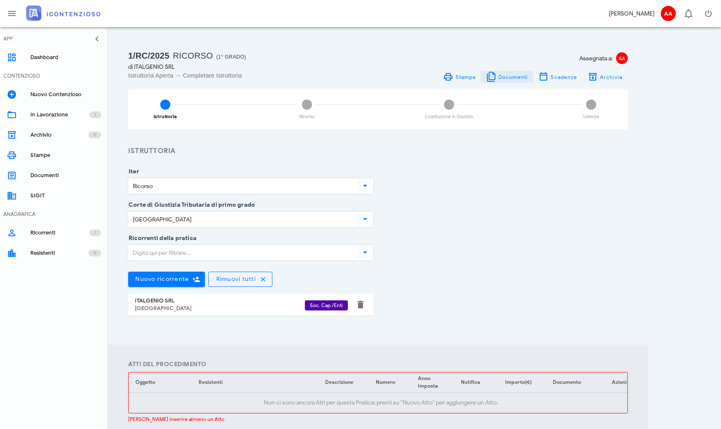
click at [504, 78] on span "Documenti" at bounding box center [513, 77] width 30 height 6
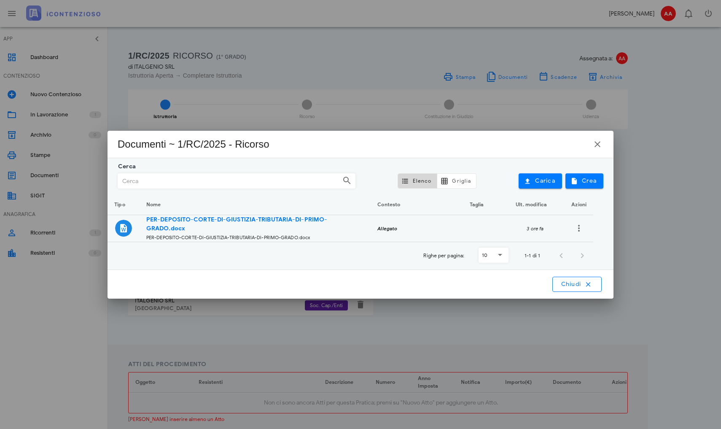
click at [343, 180] on icon at bounding box center [347, 180] width 10 height 10
click at [598, 143] on icon "button" at bounding box center [597, 144] width 10 height 10
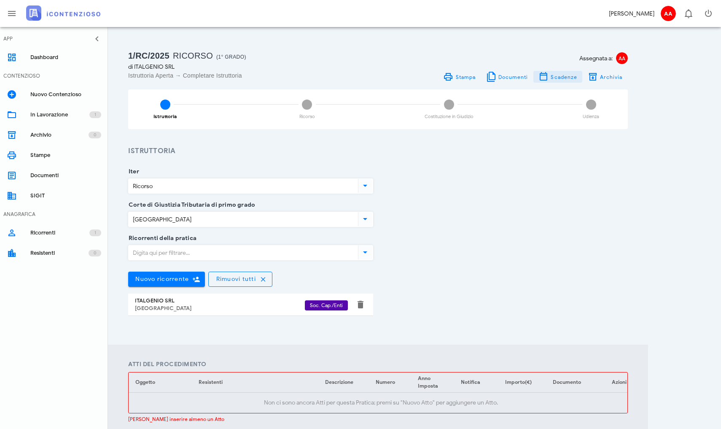
click at [557, 77] on span "Scadenze" at bounding box center [563, 77] width 27 height 6
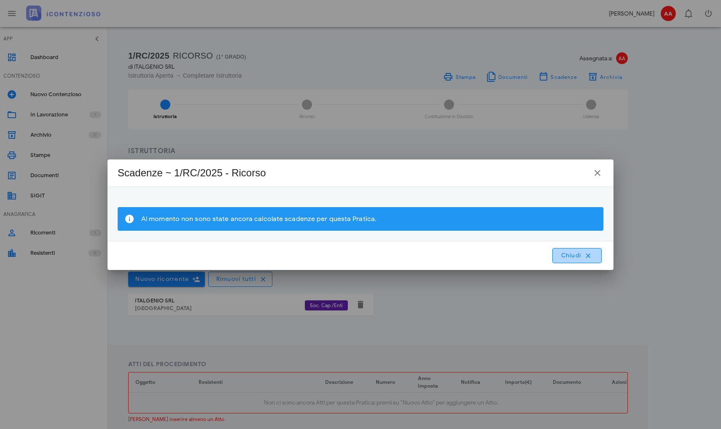
click at [574, 260] on button "Chiudi" at bounding box center [576, 255] width 49 height 15
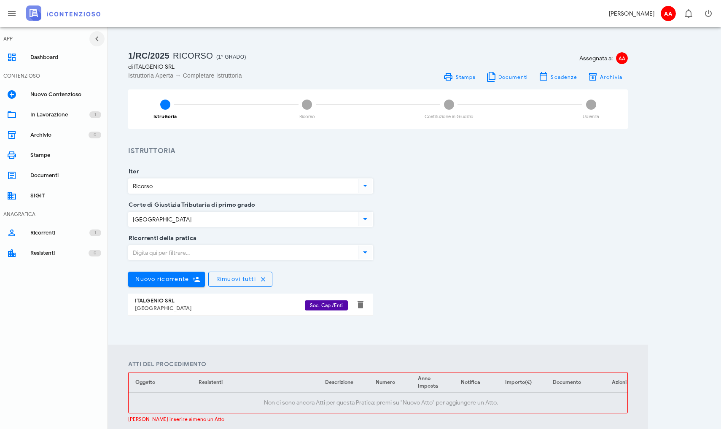
click at [96, 35] on icon "button" at bounding box center [97, 39] width 10 height 10
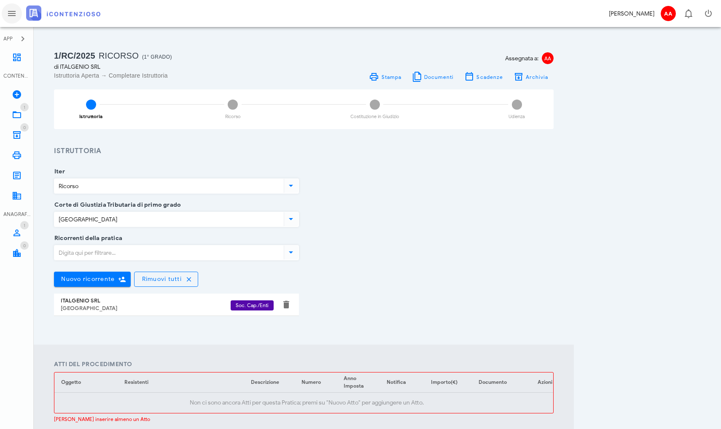
click at [13, 11] on icon "button" at bounding box center [12, 13] width 10 height 10
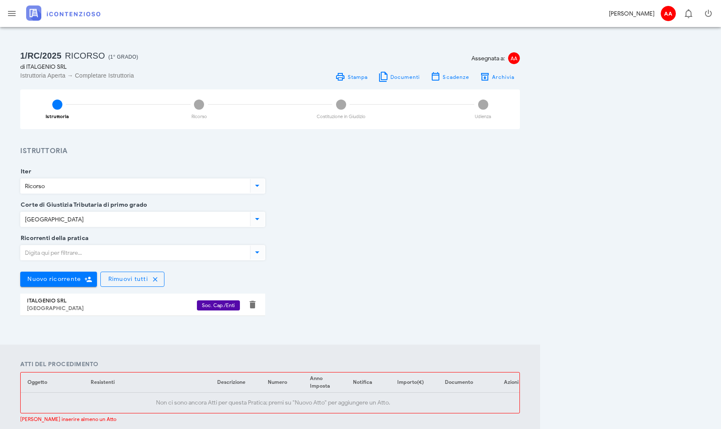
click at [163, 164] on section "Iter Ricorso Corte di Giustizia Tributaria di primo grado Prato Ricorrenti dell…" at bounding box center [270, 250] width 540 height 188
click at [45, 308] on div "[GEOGRAPHIC_DATA]" at bounding box center [112, 308] width 170 height 7
click at [373, 303] on div "Ricorrenti della pratica Nuovo ricorrente [GEOGRAPHIC_DATA] tutti [DEMOGRAPHIC_…" at bounding box center [269, 283] width 509 height 91
click at [351, 77] on span "Stampa" at bounding box center [357, 77] width 21 height 6
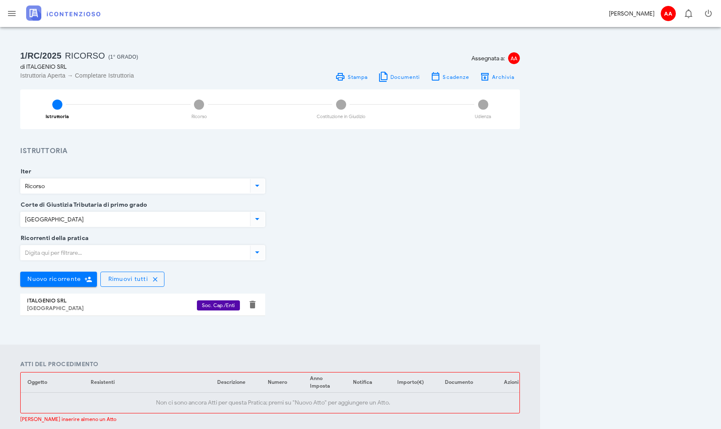
click at [563, 188] on div "1/RC/2025 Ricorso (1° Grado) di ITALGENIO SRL Istruttoria Aperta → Completare I…" at bounding box center [360, 326] width 700 height 578
